Goal: Task Accomplishment & Management: Use online tool/utility

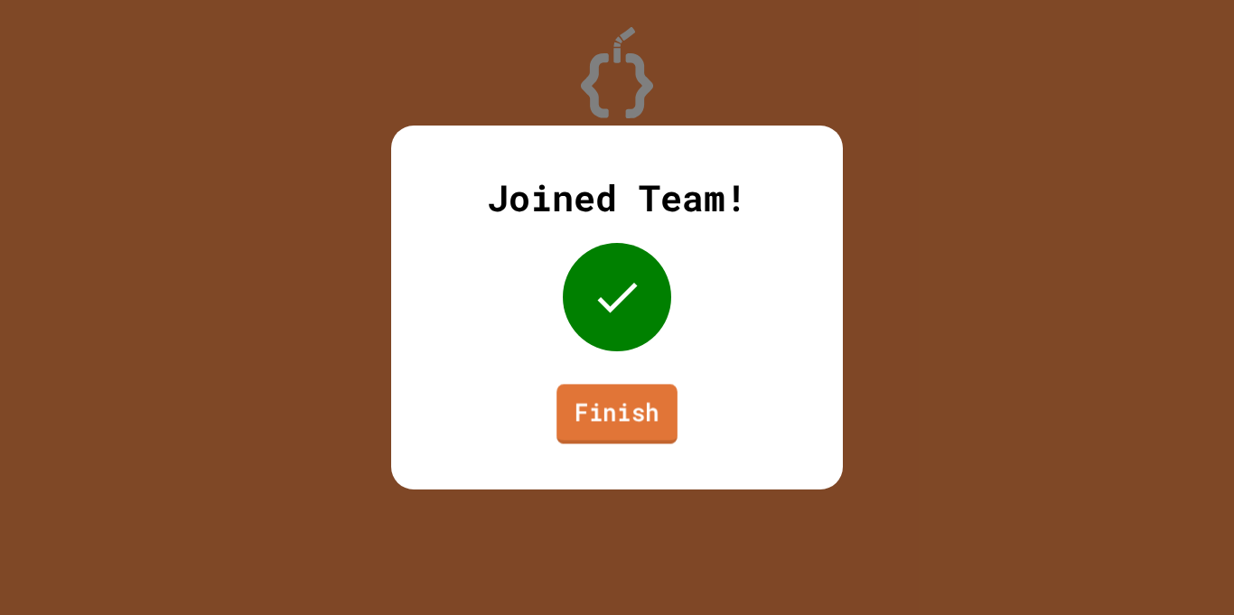
click at [645, 418] on link "Finish" at bounding box center [617, 414] width 121 height 60
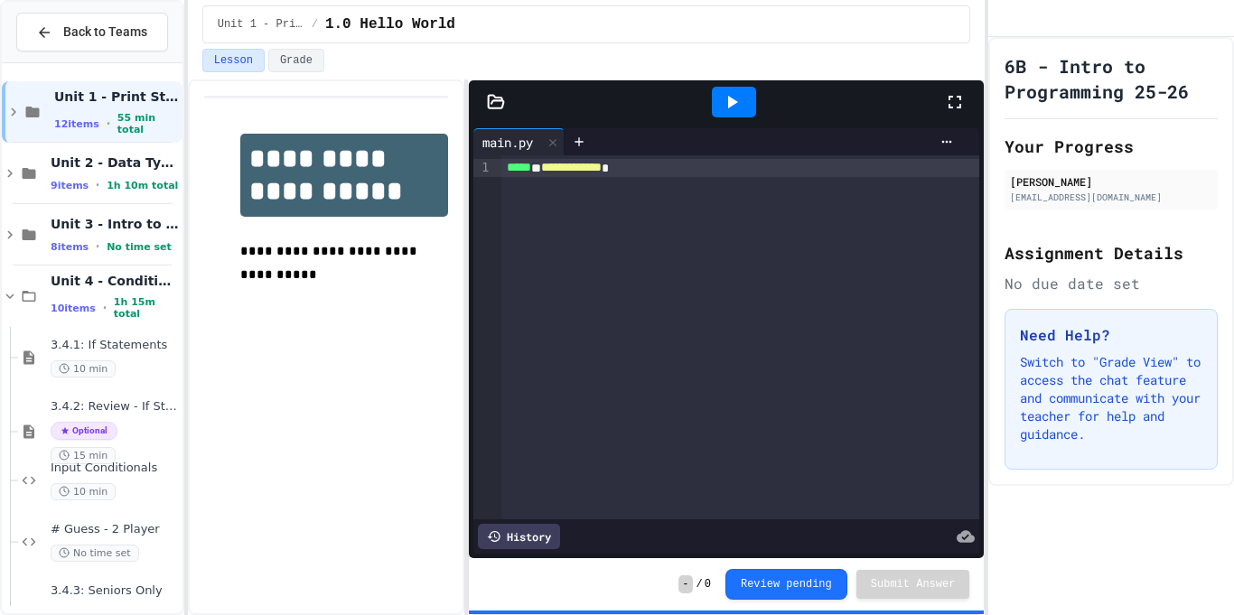
click at [801, 439] on div "**********" at bounding box center [740, 337] width 479 height 364
click at [383, 327] on div "**********" at bounding box center [326, 348] width 277 height 536
click at [641, 552] on div "History" at bounding box center [726, 536] width 506 height 34
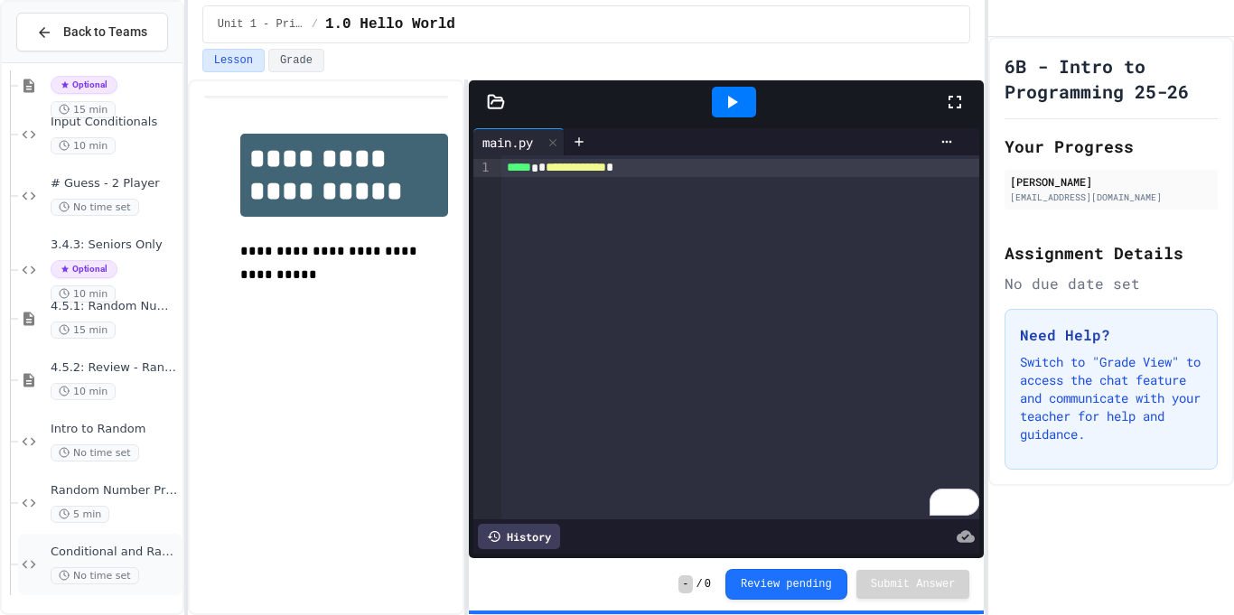
click at [129, 563] on div "Conditional and Random Practice No time set" at bounding box center [115, 565] width 128 height 40
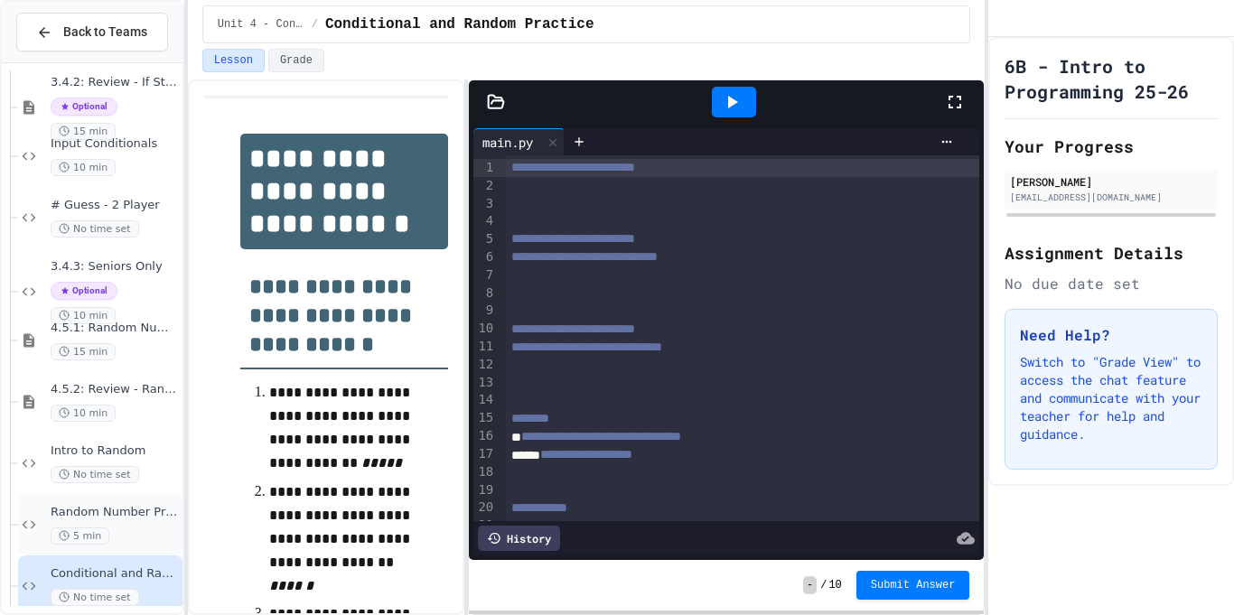
scroll to position [346, 0]
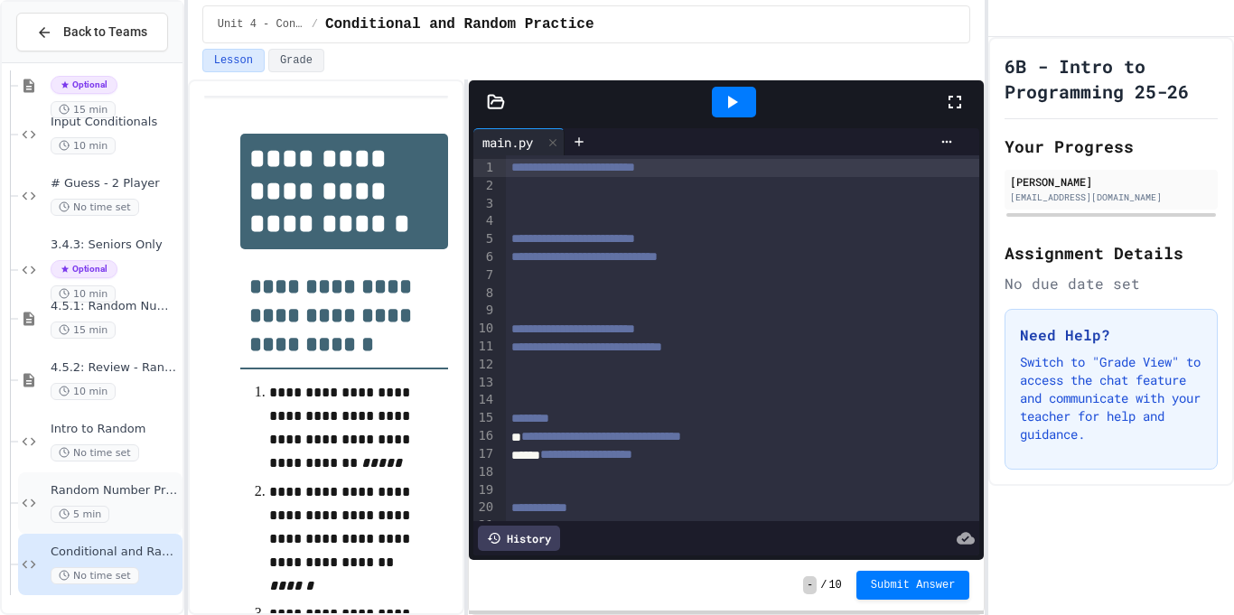
click at [163, 502] on div "Random Number Practice 5 min" at bounding box center [115, 503] width 128 height 40
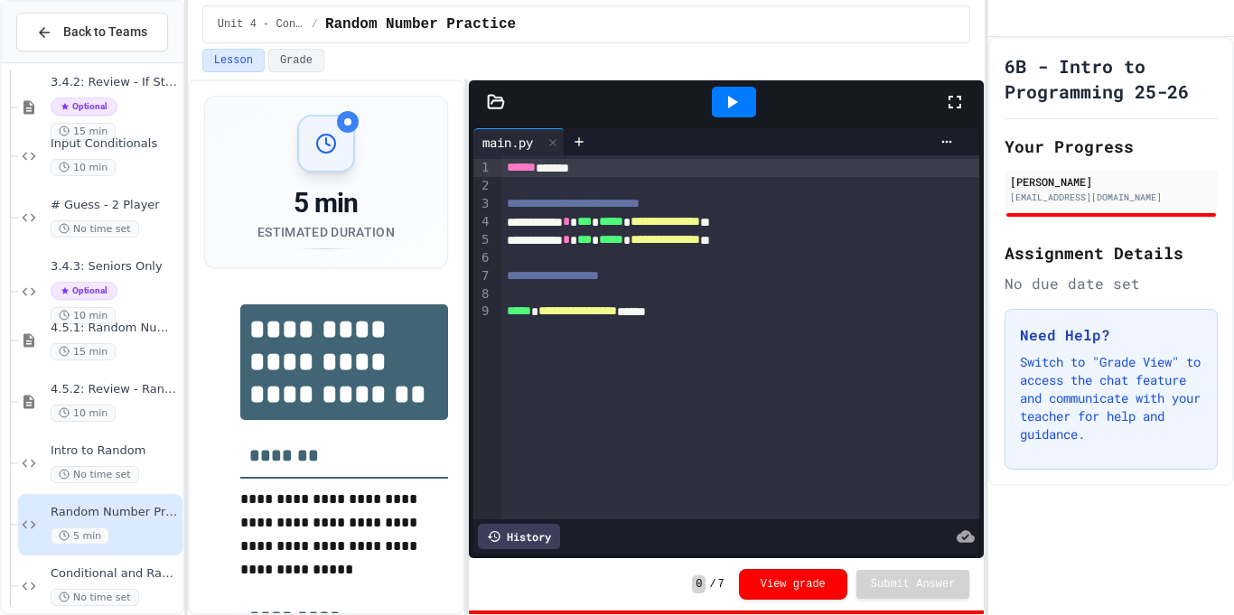
click at [162, 501] on div "Random Number Practice 5 min" at bounding box center [100, 524] width 164 height 61
click at [138, 521] on div "Random Number Practice 5 min" at bounding box center [115, 525] width 128 height 40
click at [155, 581] on span "Conditional and Random Practice" at bounding box center [115, 573] width 128 height 15
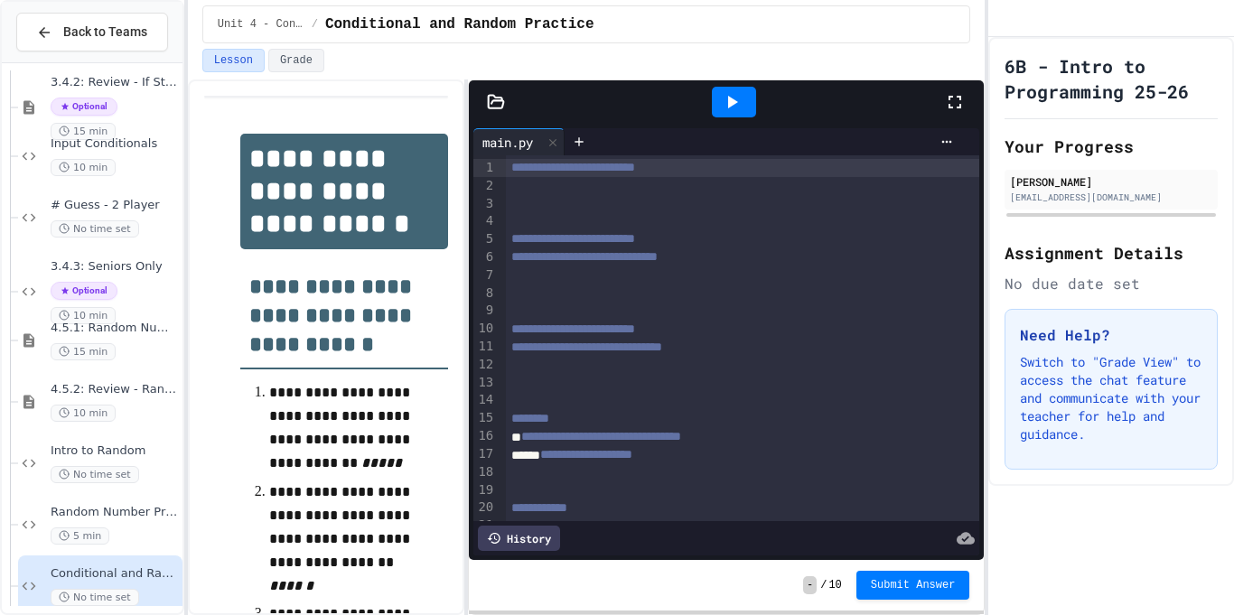
click at [121, 574] on span "Conditional and Random Practice" at bounding box center [115, 573] width 128 height 15
click at [115, 574] on span "Conditional and Random Practice" at bounding box center [115, 573] width 128 height 15
